Goal: Task Accomplishment & Management: Manage account settings

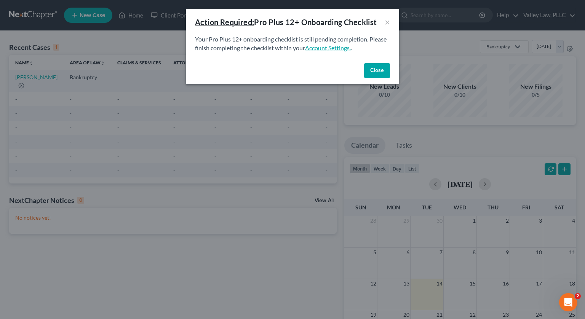
click at [346, 45] on link "Account Settings." at bounding box center [328, 47] width 46 height 7
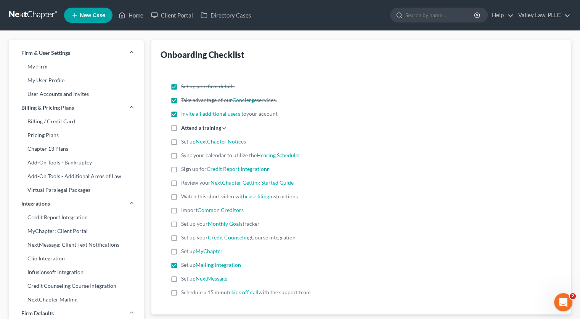
click at [232, 141] on link "NextChapter Notices" at bounding box center [221, 141] width 50 height 6
click at [549, 8] on link "Valley Law, PLLC" at bounding box center [542, 15] width 56 height 14
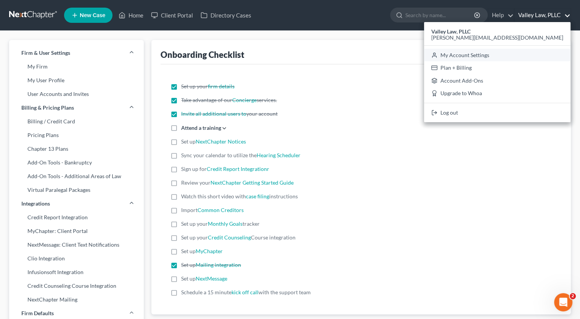
click at [528, 56] on link "My Account Settings" at bounding box center [497, 55] width 146 height 13
select select "24"
select select "27"
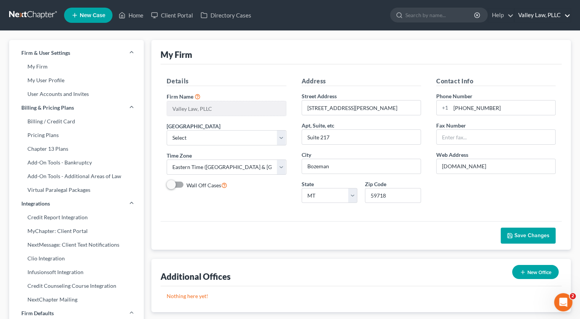
click at [567, 19] on link "Valley Law, PLLC" at bounding box center [542, 15] width 56 height 14
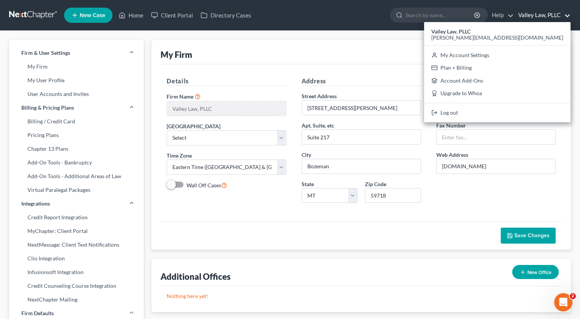
click at [415, 217] on div "Details Firm Name * Valley Law, PLLC Primary District Select Alabama - Middle A…" at bounding box center [360, 142] width 401 height 157
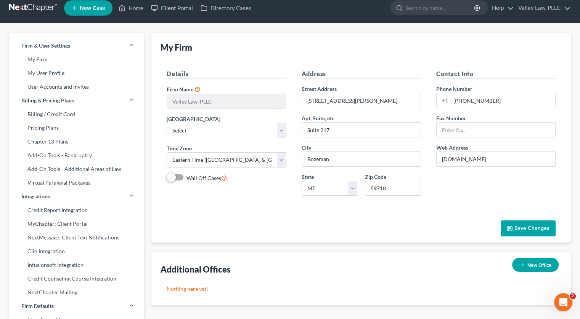
scroll to position [6, 0]
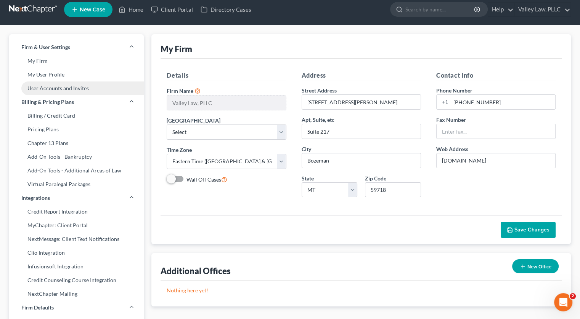
click at [51, 92] on link "User Accounts and Invites" at bounding box center [76, 89] width 135 height 14
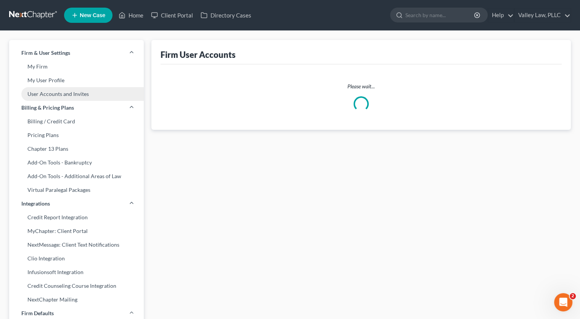
select select "0"
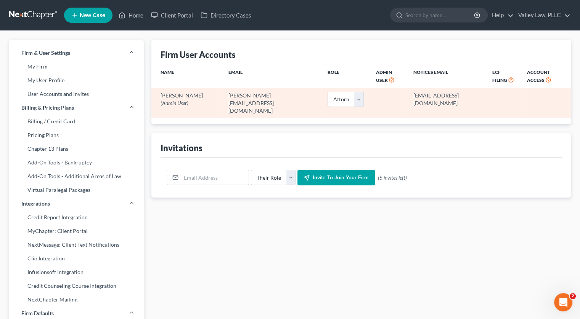
drag, startPoint x: 386, startPoint y: 95, endPoint x: 467, endPoint y: 95, distance: 80.4
click at [467, 95] on td "25662@notices.nextchapterbk.com" at bounding box center [446, 102] width 79 height 29
copy td "25662@notices.nextchapterbk.com"
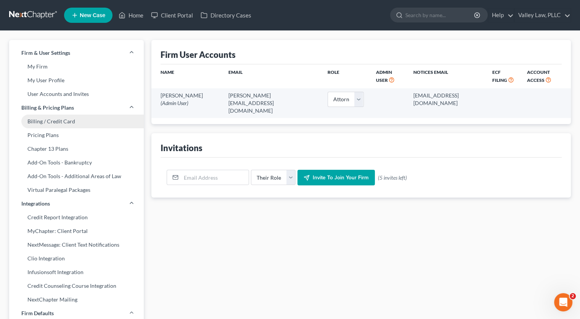
click at [77, 126] on link "Billing / Credit Card" at bounding box center [76, 122] width 135 height 14
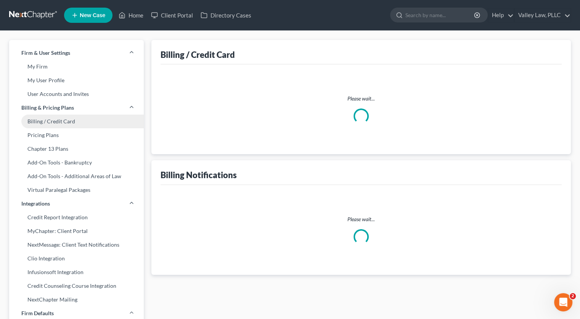
select select "27"
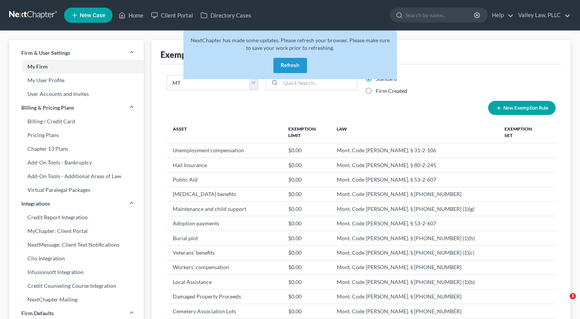
select select "28"
click at [302, 70] on button "Refresh" at bounding box center [290, 65] width 34 height 15
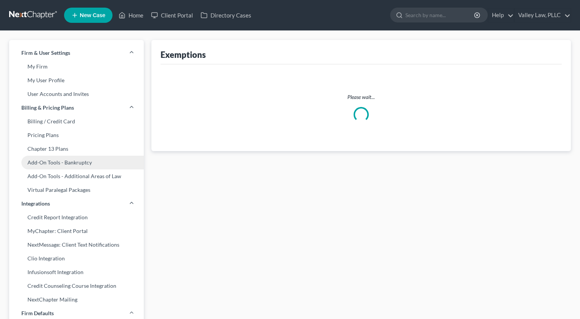
select select "0"
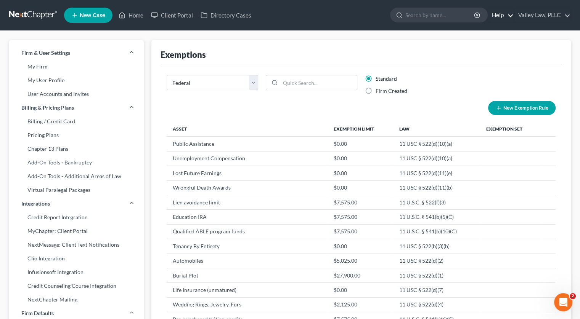
click at [496, 21] on link "Help" at bounding box center [501, 15] width 26 height 14
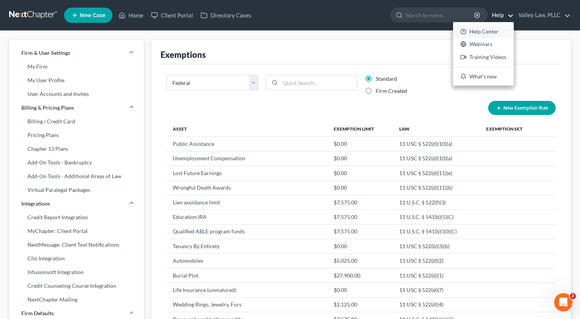
click at [491, 28] on link "Help Center" at bounding box center [483, 31] width 61 height 13
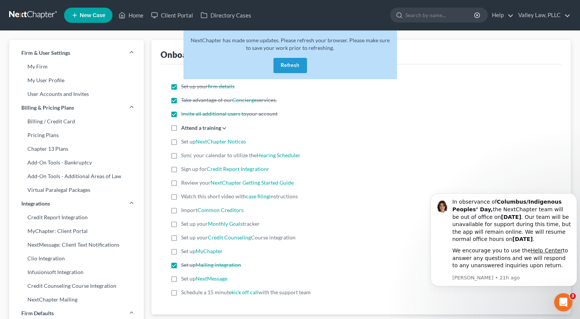
click at [181, 142] on label "Set up NextChapter Notices" at bounding box center [213, 142] width 65 height 8
click at [184, 142] on input "Set up NextChapter Notices" at bounding box center [186, 140] width 5 height 5
checkbox input "true"
click at [225, 128] on polyline at bounding box center [224, 129] width 3 height 2
click at [189, 128] on input "Attend a training Register for the next live training on July 10, 2020 View a r…" at bounding box center [186, 126] width 5 height 5
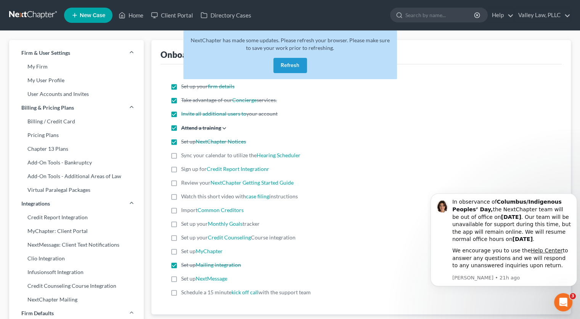
click at [225, 128] on polyline at bounding box center [224, 129] width 3 height 2
click at [189, 128] on input "Attend a training Register for the next live training on July 10, 2020 View a r…" at bounding box center [186, 126] width 5 height 5
checkbox input "false"
click at [181, 155] on label "Sync your calendar to utilize the Hearing Scheduler" at bounding box center [240, 156] width 119 height 8
click at [184, 155] on input "Sync your calendar to utilize the Hearing Scheduler" at bounding box center [186, 154] width 5 height 5
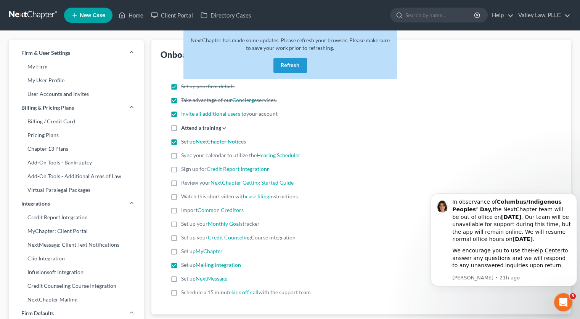
checkbox input "true"
click at [352, 170] on div "Sign up for Credit Report Integrationr" at bounding box center [360, 169] width 381 height 8
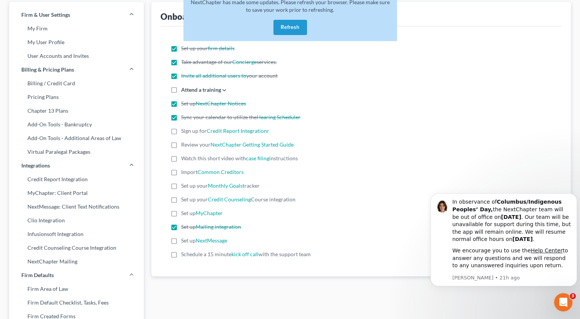
click at [181, 157] on label "Watch this short video with case filing instructions" at bounding box center [239, 159] width 117 height 8
click at [184, 157] on input "Watch this short video with case filing instructions" at bounding box center [186, 157] width 5 height 5
checkbox input "true"
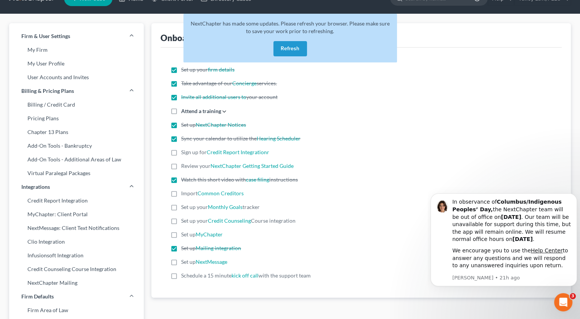
scroll to position [0, 0]
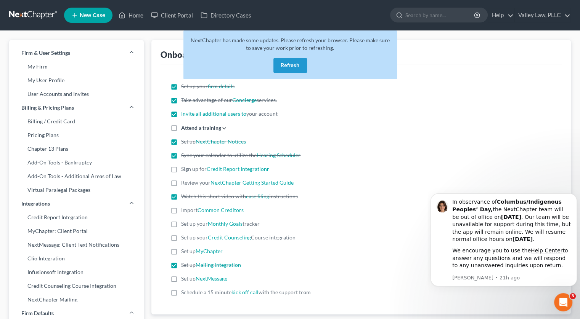
drag, startPoint x: 246, startPoint y: 292, endPoint x: 386, endPoint y: 127, distance: 216.4
click at [386, 127] on div "Attend a training Register for the next live training on [DATE] View a recordin…" at bounding box center [360, 128] width 381 height 8
click at [181, 293] on label "Schedule a 15 minute kick off call with the support team" at bounding box center [246, 293] width 130 height 8
click at [184, 293] on input "Schedule a 15 minute kick off call with the support team" at bounding box center [186, 291] width 5 height 5
checkbox input "true"
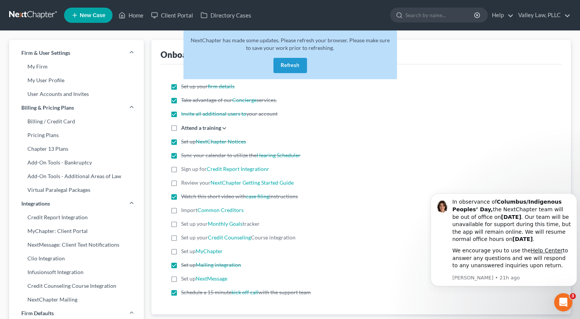
click at [289, 69] on button "Refresh" at bounding box center [290, 65] width 34 height 15
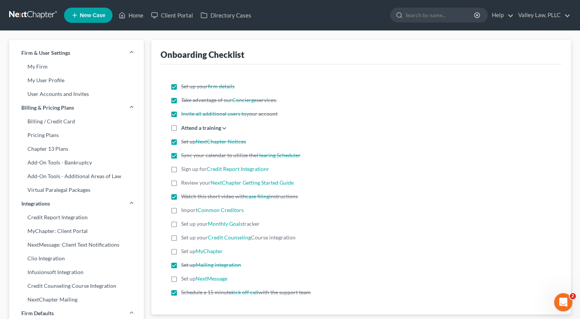
click at [181, 127] on label "Attend a training Register for the next live training on [DATE] View a recordin…" at bounding box center [204, 128] width 46 height 8
click at [184, 127] on input "Attend a training Register for the next live training on [DATE] View a recordin…" at bounding box center [186, 126] width 5 height 5
checkbox input "true"
